Goal: Submit feedback/report problem: Submit feedback/report problem

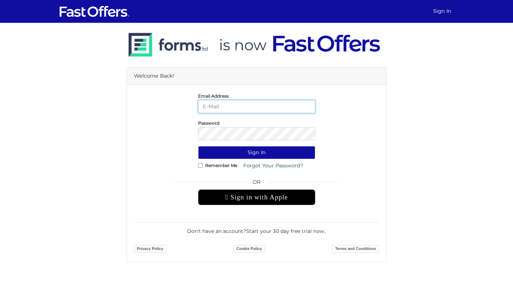
type input "[EMAIL_ADDRESS][DOMAIN_NAME]"
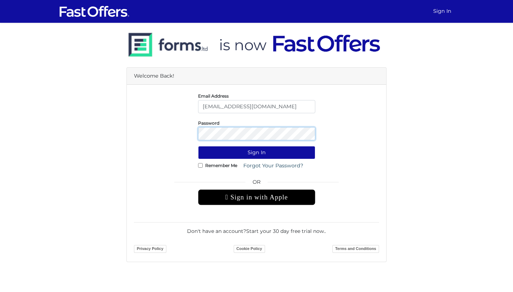
click at [257, 153] on button "Sign In" at bounding box center [256, 152] width 117 height 13
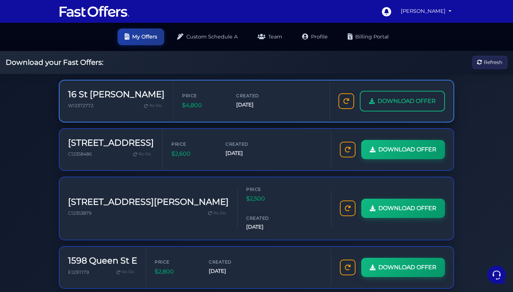
click at [389, 105] on span "DOWNLOAD OFFER" at bounding box center [407, 101] width 58 height 9
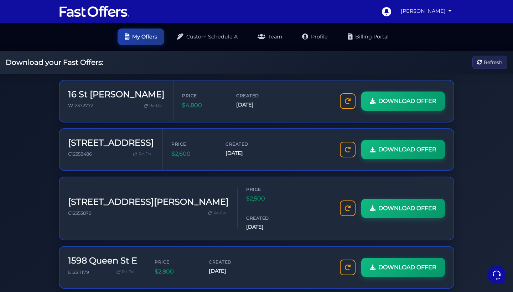
click at [277, 61] on div "Download your Fast Offers: Refresh" at bounding box center [256, 62] width 513 height 23
click at [204, 36] on link "Custom Schedule A" at bounding box center [207, 36] width 75 height 17
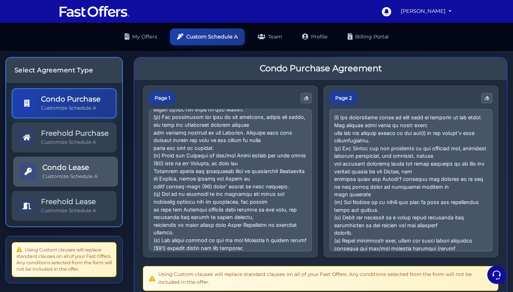
click at [87, 180] on p "Customize Schedule A" at bounding box center [69, 176] width 55 height 7
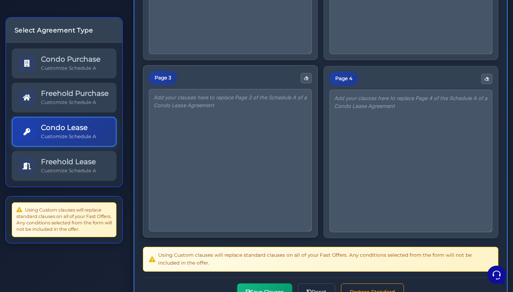
scroll to position [199, 0]
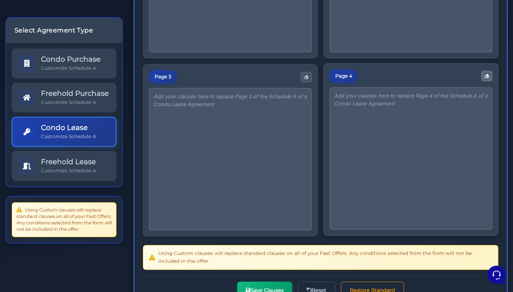
click at [489, 74] on icon "button" at bounding box center [487, 76] width 5 height 5
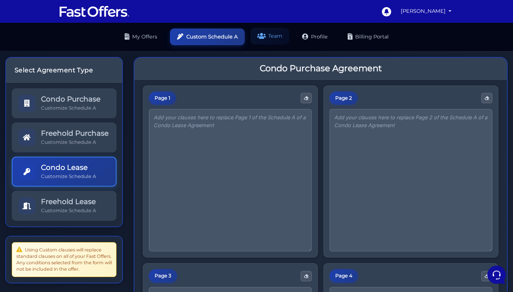
scroll to position [0, 0]
click at [273, 34] on link "Team" at bounding box center [270, 36] width 39 height 17
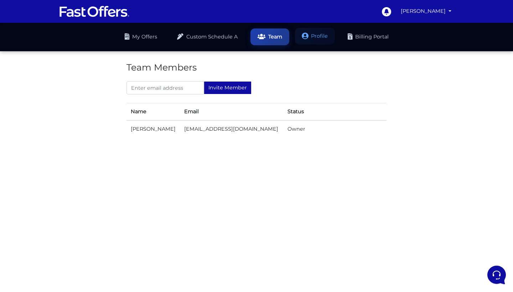
click at [319, 35] on link "Profile" at bounding box center [315, 36] width 40 height 17
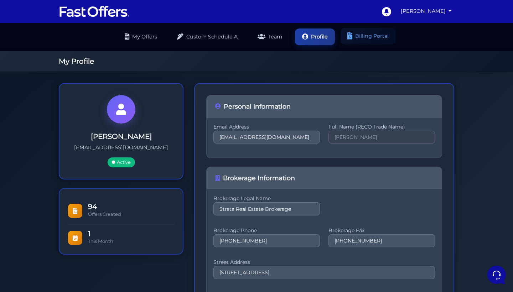
click at [366, 34] on link "Billing Portal" at bounding box center [368, 36] width 55 height 17
click at [447, 14] on link "[PERSON_NAME]" at bounding box center [426, 11] width 56 height 14
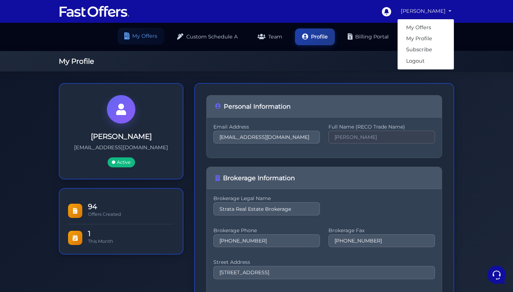
click at [142, 32] on link "My Offers" at bounding box center [141, 36] width 47 height 17
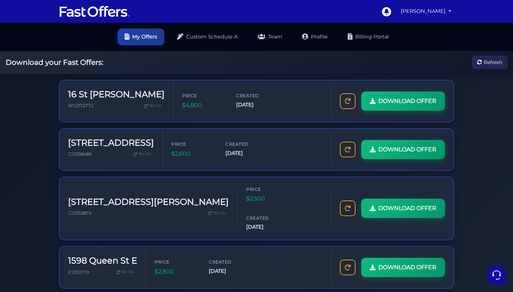
click at [495, 275] on icon at bounding box center [496, 274] width 19 height 19
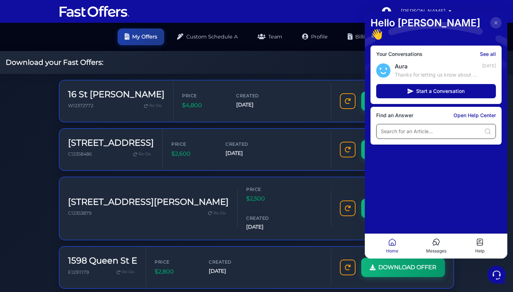
click at [393, 128] on input at bounding box center [431, 131] width 101 height 7
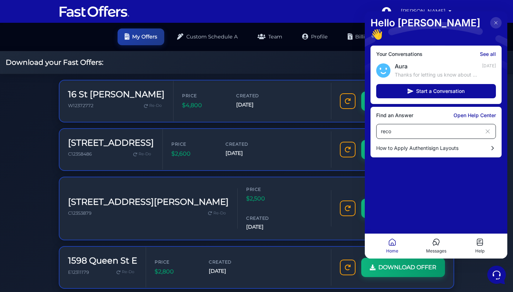
type input "reco"
click at [476, 245] on icon at bounding box center [480, 242] width 9 height 9
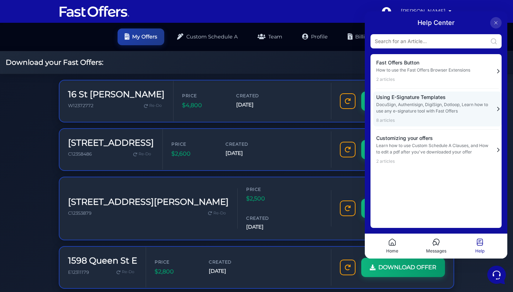
click at [431, 104] on p "DocuSign, Authentisign, DigiSign, Dotloop, Learn how to use any e-signature too…" at bounding box center [433, 108] width 114 height 13
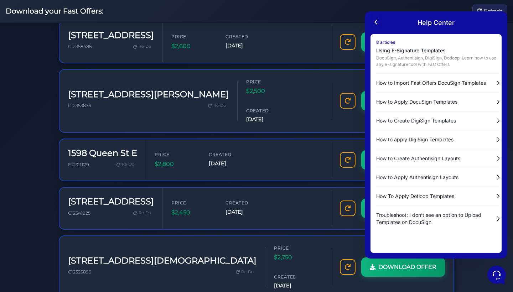
scroll to position [135, 0]
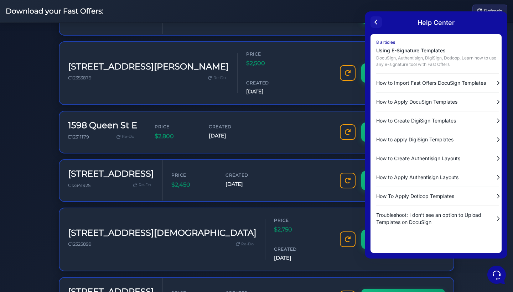
click at [374, 24] on icon at bounding box center [376, 22] width 9 height 9
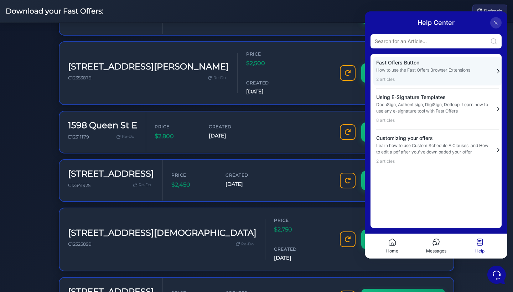
click at [402, 71] on p "How to use the Fast Offers Browser Extensions" at bounding box center [433, 70] width 114 height 6
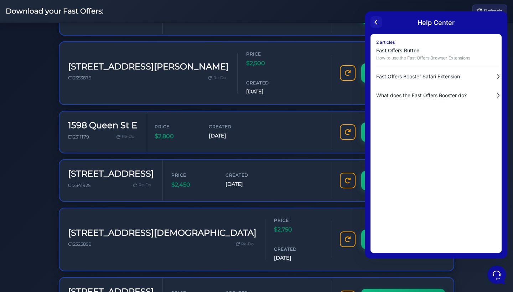
click at [376, 21] on icon at bounding box center [376, 22] width 2 height 4
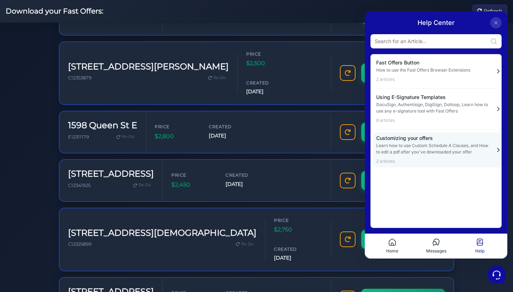
click at [407, 142] on div "Customizing your offers Learn how to use Custom Schedule A Clauses, and How to …" at bounding box center [433, 149] width 114 height 29
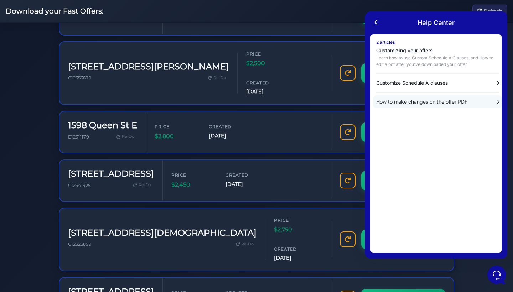
click at [403, 100] on p "How to make changes on the offer PDF" at bounding box center [432, 101] width 113 height 7
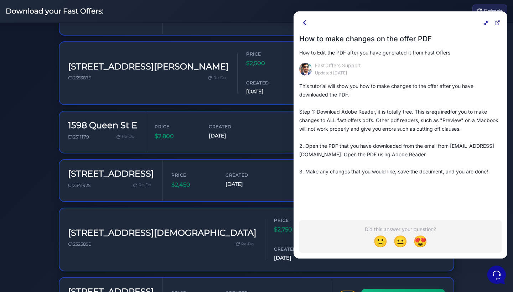
click at [305, 21] on icon at bounding box center [305, 23] width 9 height 9
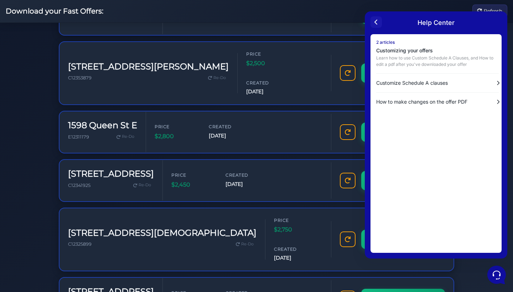
click at [376, 22] on icon at bounding box center [376, 22] width 2 height 4
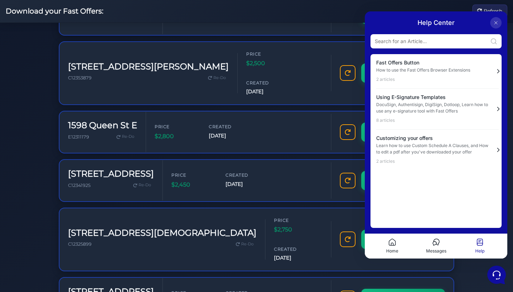
click at [437, 243] on icon at bounding box center [435, 244] width 4 height 4
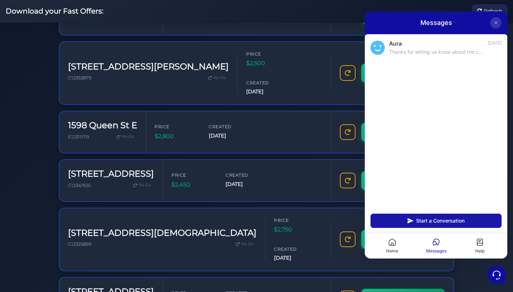
click at [428, 221] on span "Start a Conversation" at bounding box center [440, 221] width 48 height 6
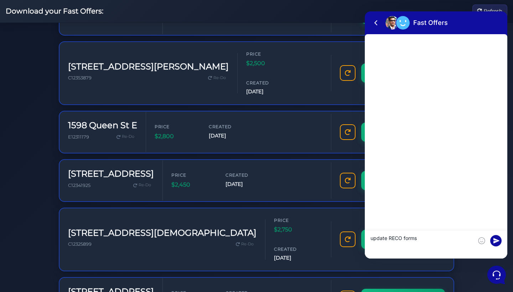
type textarea "update RECO forms"
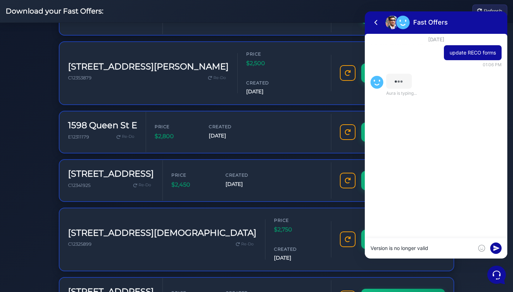
type textarea "Version is no longer valid"
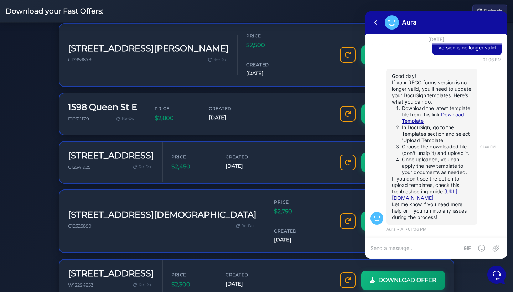
scroll to position [154, 0]
click at [459, 112] on link "Download Template" at bounding box center [433, 118] width 62 height 12
click at [373, 21] on icon at bounding box center [376, 22] width 9 height 9
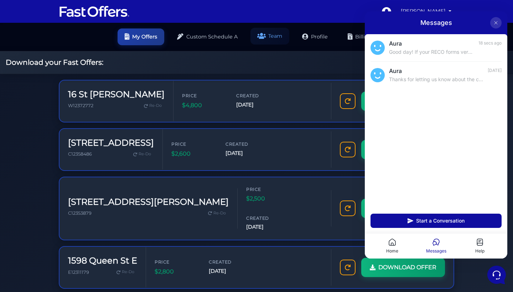
scroll to position [0, 0]
click at [239, 65] on div "Download your Fast Offers: Refresh" at bounding box center [256, 62] width 513 height 23
